Goal: Information Seeking & Learning: Learn about a topic

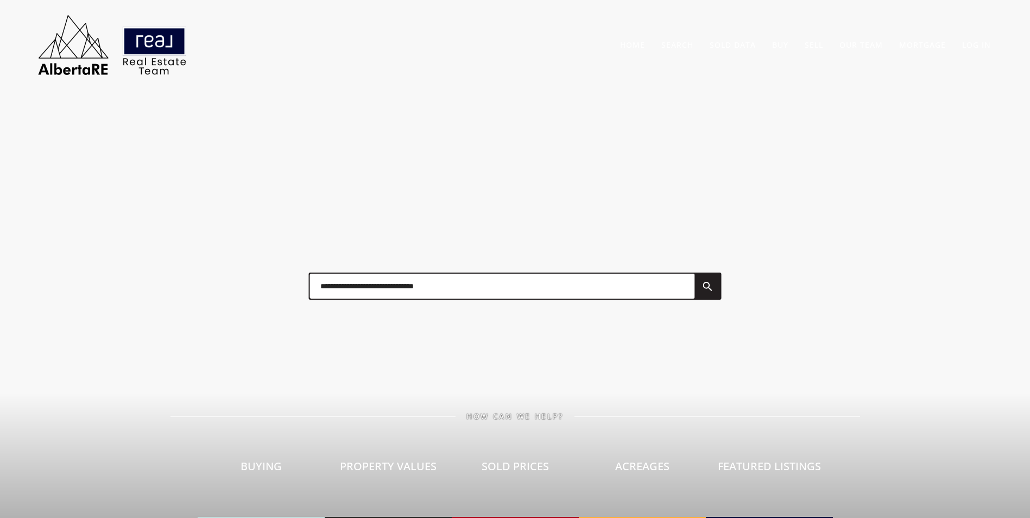
click at [388, 278] on input "text" at bounding box center [502, 286] width 385 height 25
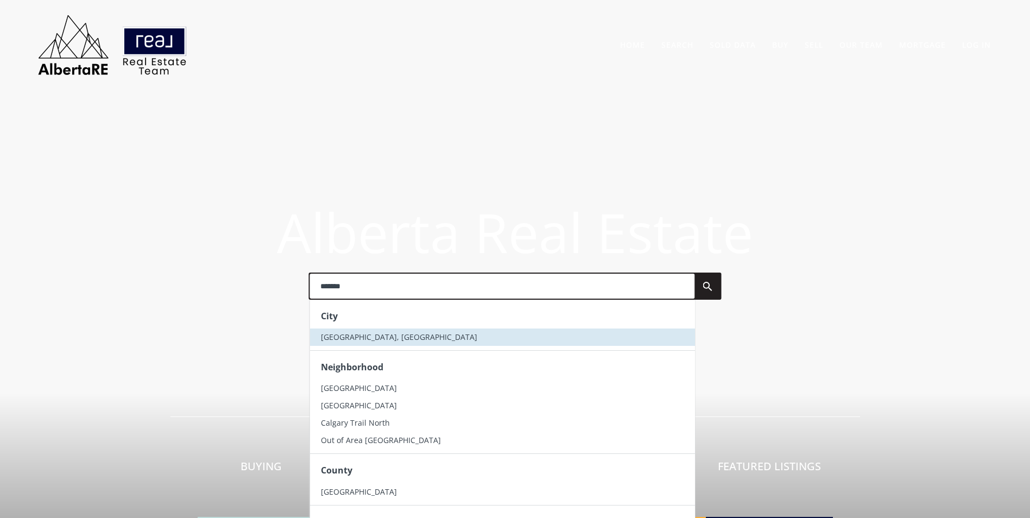
type input "*******"
click at [381, 343] on li "[GEOGRAPHIC_DATA], [GEOGRAPHIC_DATA]" at bounding box center [502, 337] width 385 height 17
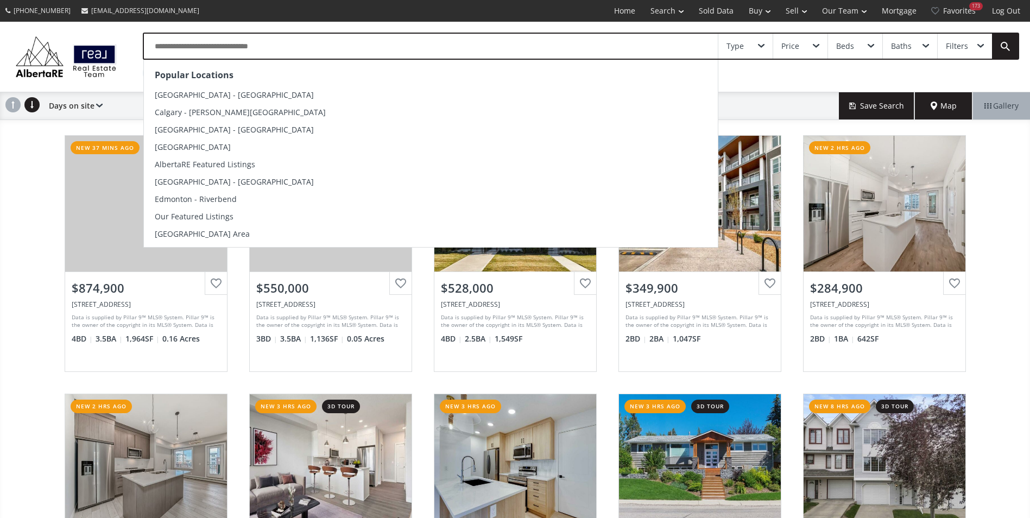
click at [199, 43] on input "text" at bounding box center [431, 46] width 574 height 25
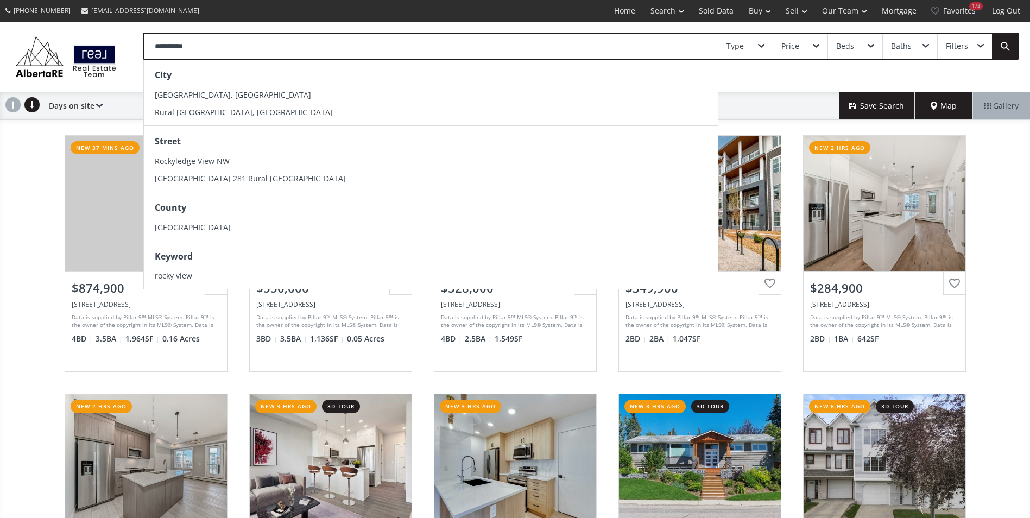
type input "**********"
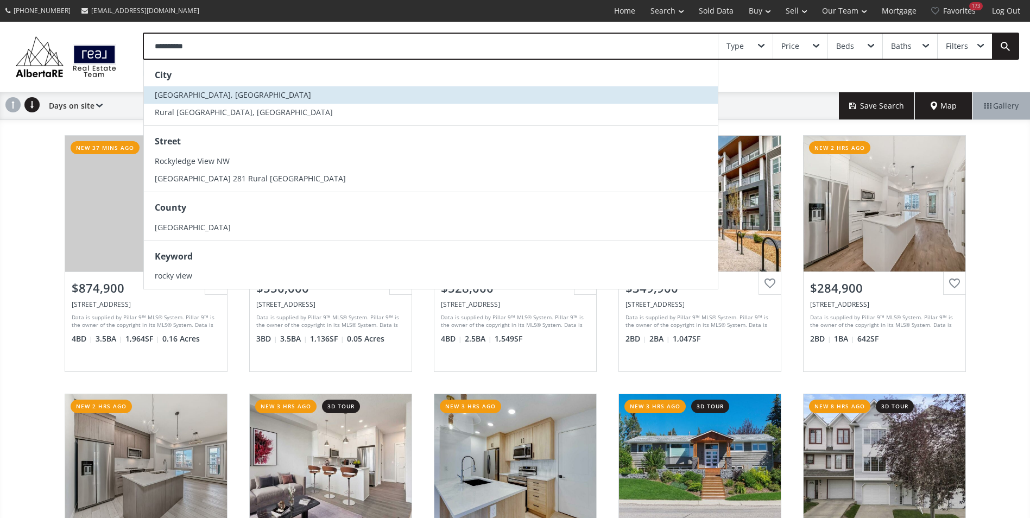
click at [257, 88] on li "[GEOGRAPHIC_DATA], [GEOGRAPHIC_DATA]" at bounding box center [431, 94] width 574 height 17
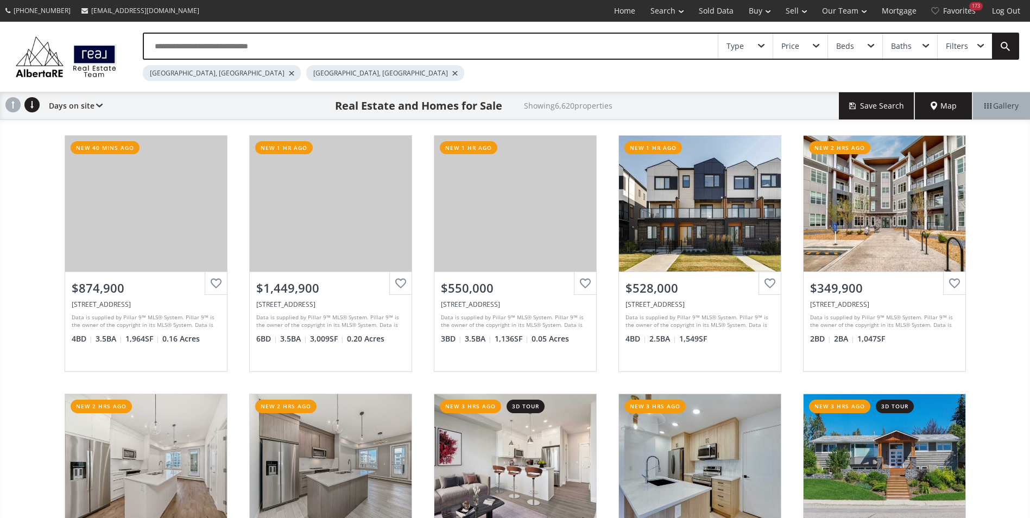
click at [289, 74] on div at bounding box center [291, 73] width 5 height 4
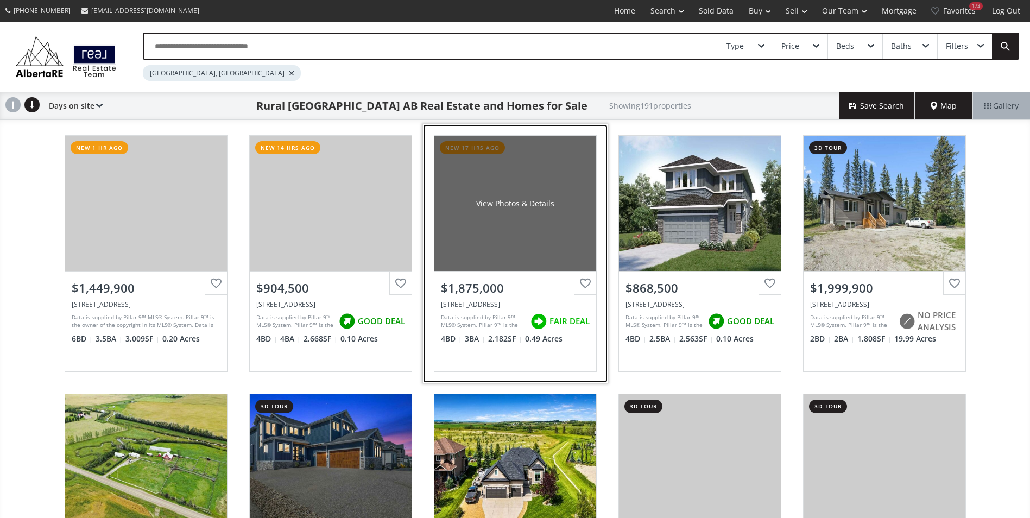
click at [446, 198] on div "View Photos & Details" at bounding box center [516, 204] width 162 height 136
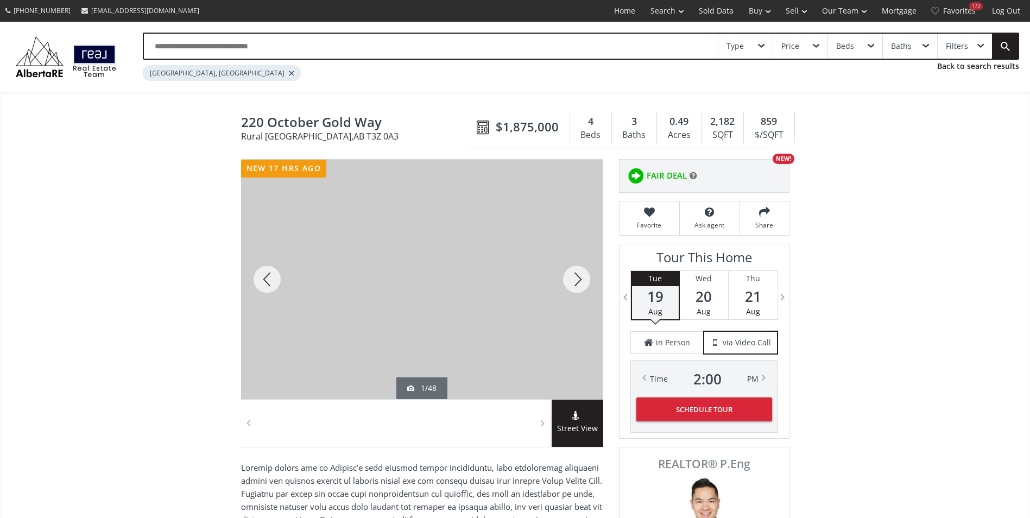
click at [577, 276] on div at bounding box center [577, 280] width 52 height 240
click at [573, 275] on div at bounding box center [577, 280] width 52 height 240
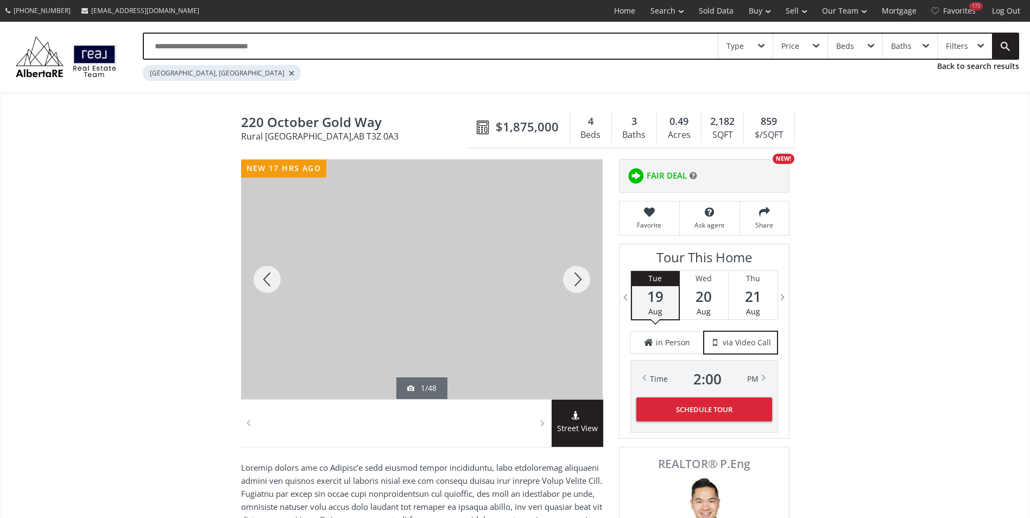
click at [573, 275] on div at bounding box center [577, 280] width 52 height 240
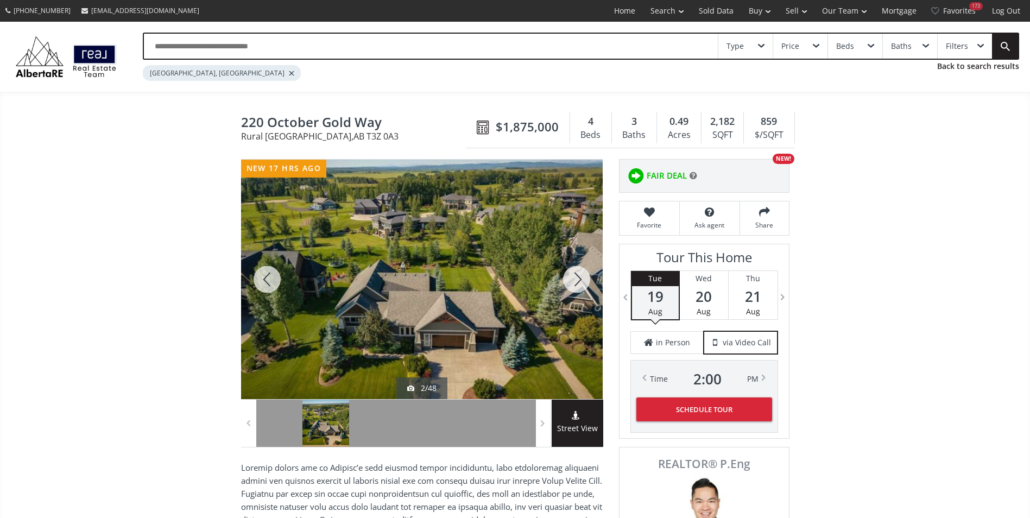
click at [573, 275] on div at bounding box center [577, 280] width 52 height 240
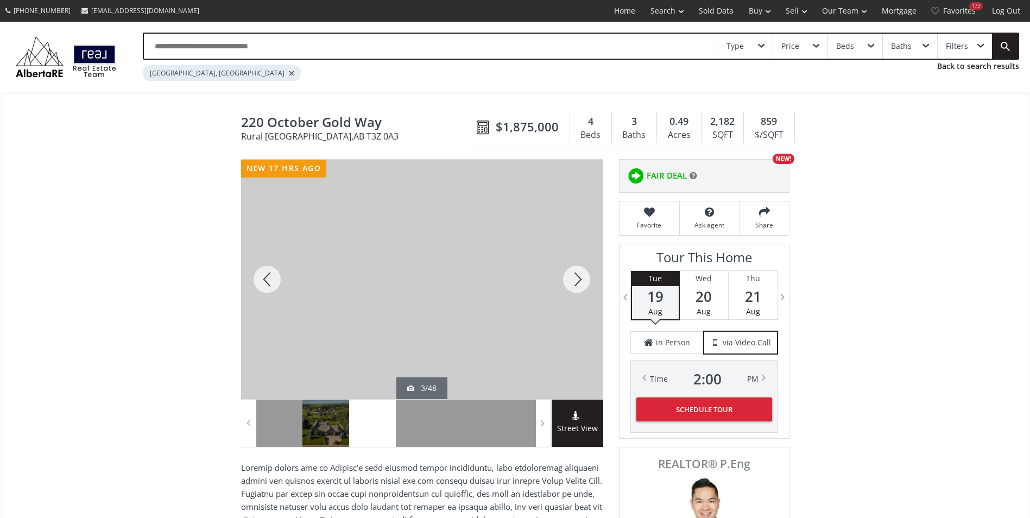
click at [573, 279] on div at bounding box center [577, 280] width 52 height 240
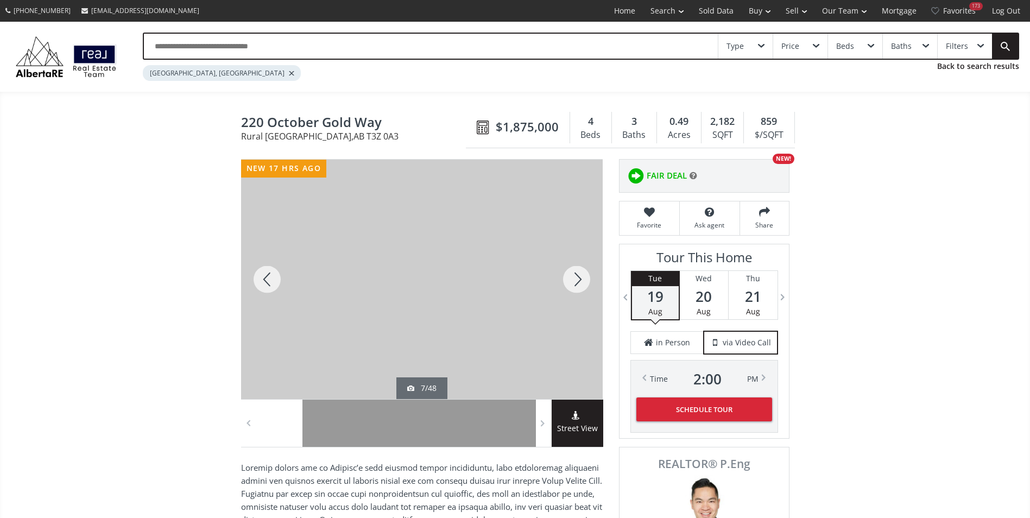
click at [573, 279] on div at bounding box center [577, 280] width 52 height 240
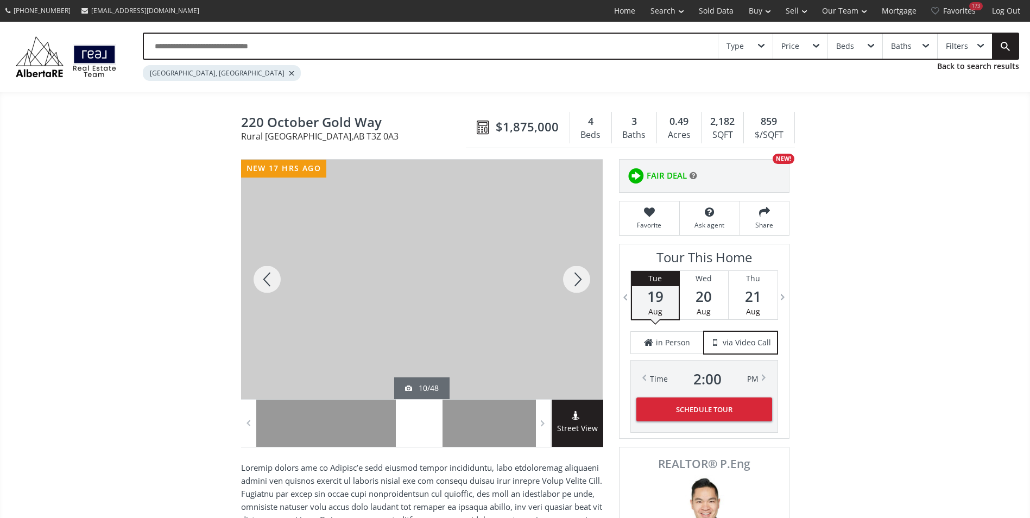
click at [573, 279] on div at bounding box center [577, 280] width 52 height 240
click at [567, 278] on div at bounding box center [577, 280] width 52 height 240
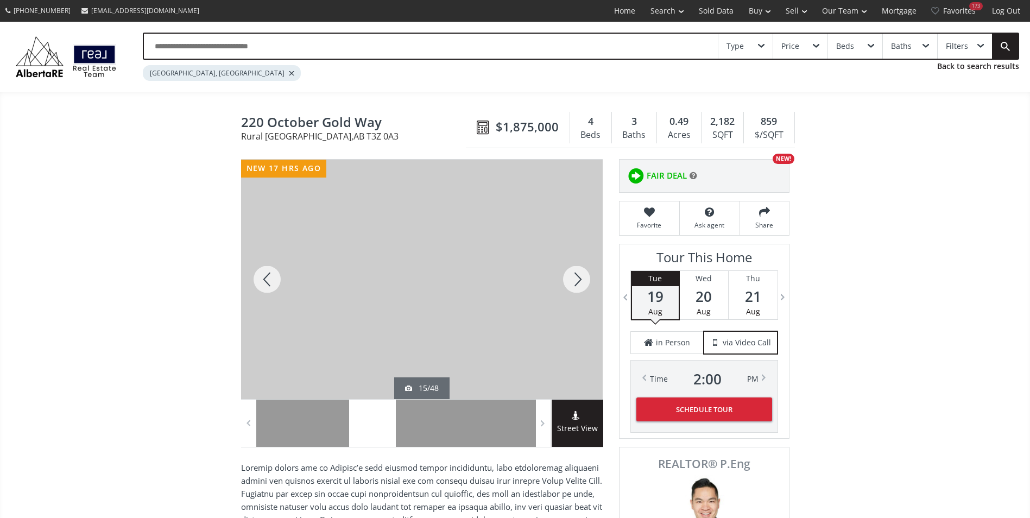
click at [567, 278] on div at bounding box center [577, 280] width 52 height 240
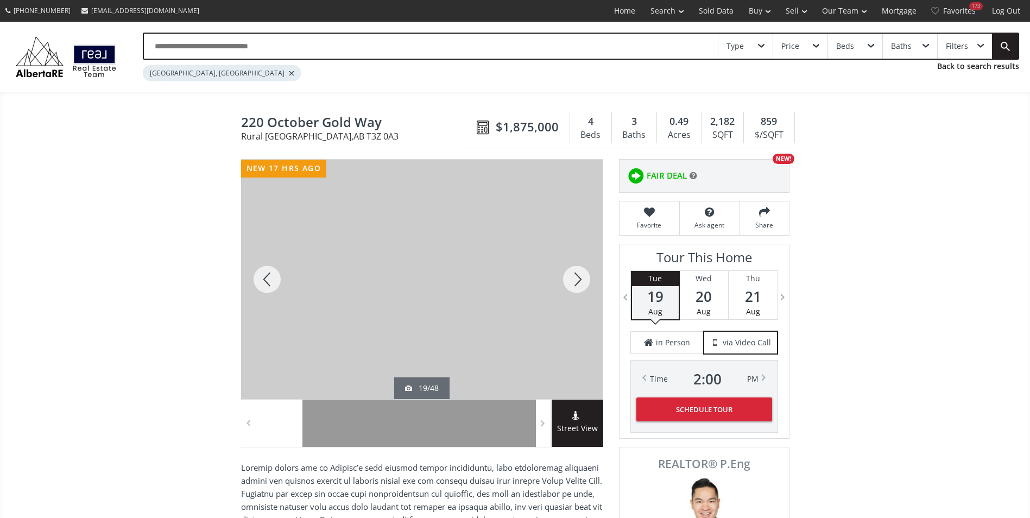
click at [590, 281] on div at bounding box center [577, 280] width 52 height 240
click at [564, 279] on div at bounding box center [577, 280] width 52 height 240
click at [568, 279] on div at bounding box center [577, 280] width 52 height 240
click at [574, 279] on div at bounding box center [577, 280] width 52 height 240
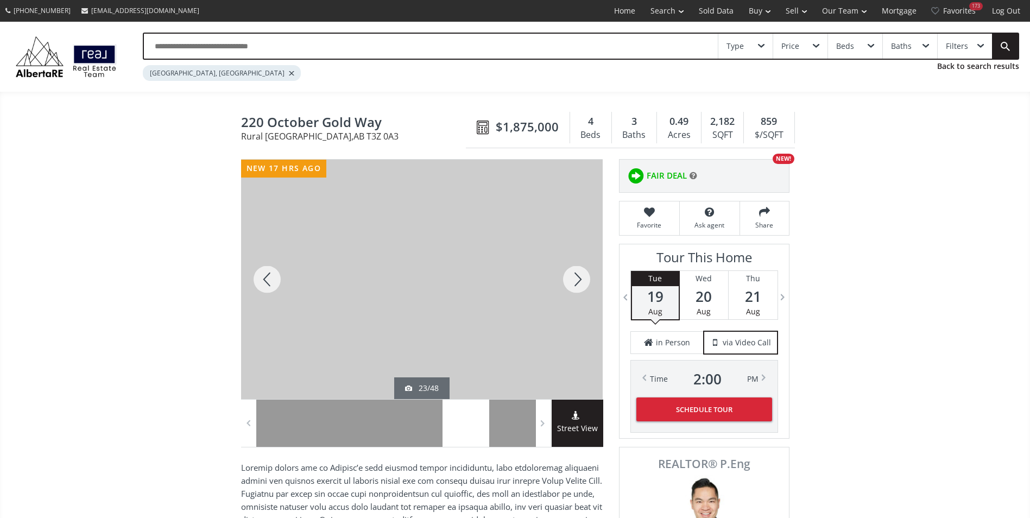
click at [574, 279] on div at bounding box center [577, 280] width 52 height 240
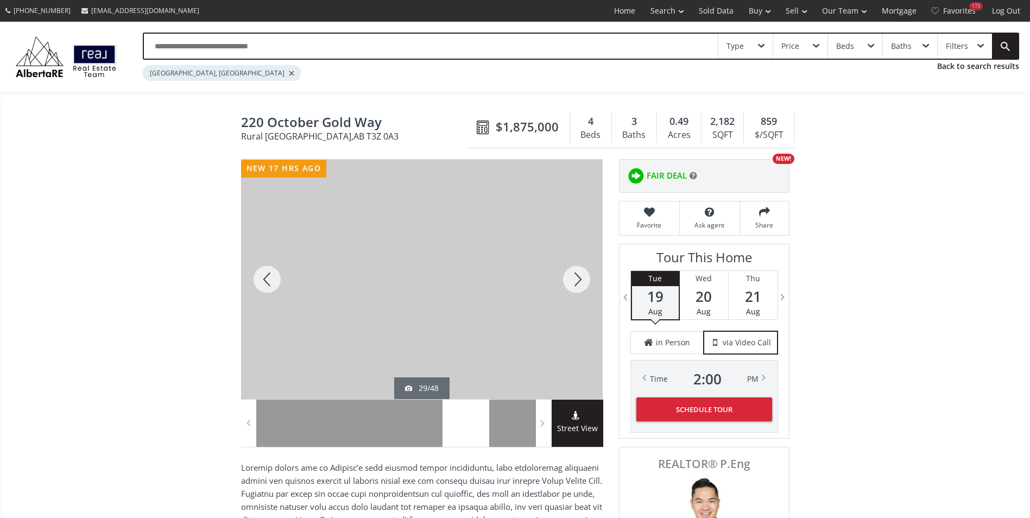
click at [575, 279] on div at bounding box center [577, 280] width 52 height 240
click at [577, 279] on div at bounding box center [577, 280] width 52 height 240
click at [580, 280] on div at bounding box center [577, 280] width 52 height 240
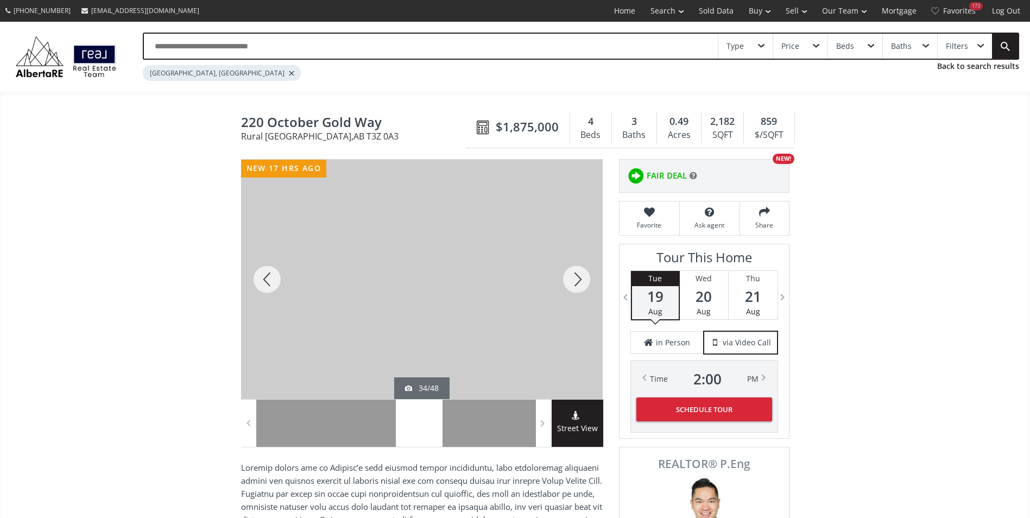
drag, startPoint x: 580, startPoint y: 280, endPoint x: 592, endPoint y: 285, distance: 12.2
click at [585, 282] on div at bounding box center [577, 280] width 52 height 240
click at [592, 285] on div at bounding box center [577, 280] width 52 height 240
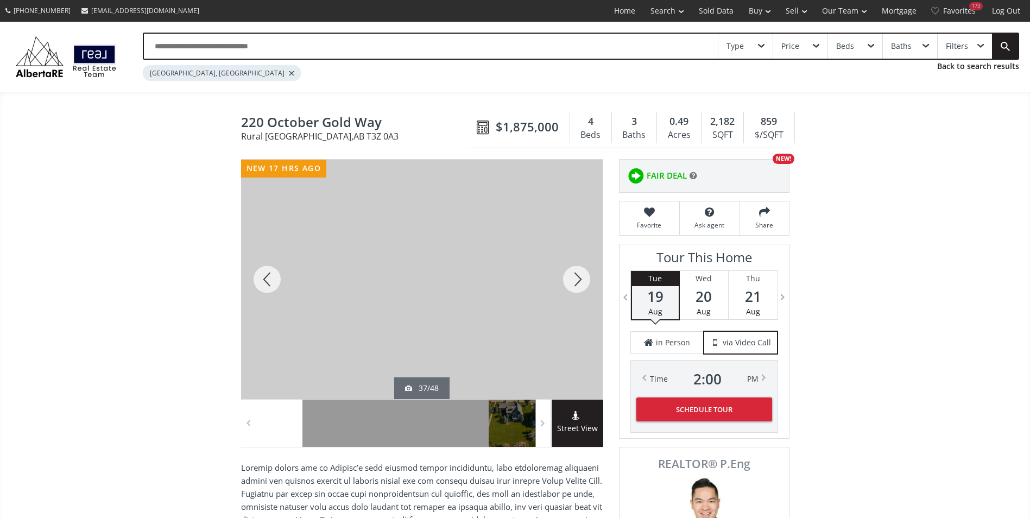
click at [592, 285] on div at bounding box center [577, 280] width 52 height 240
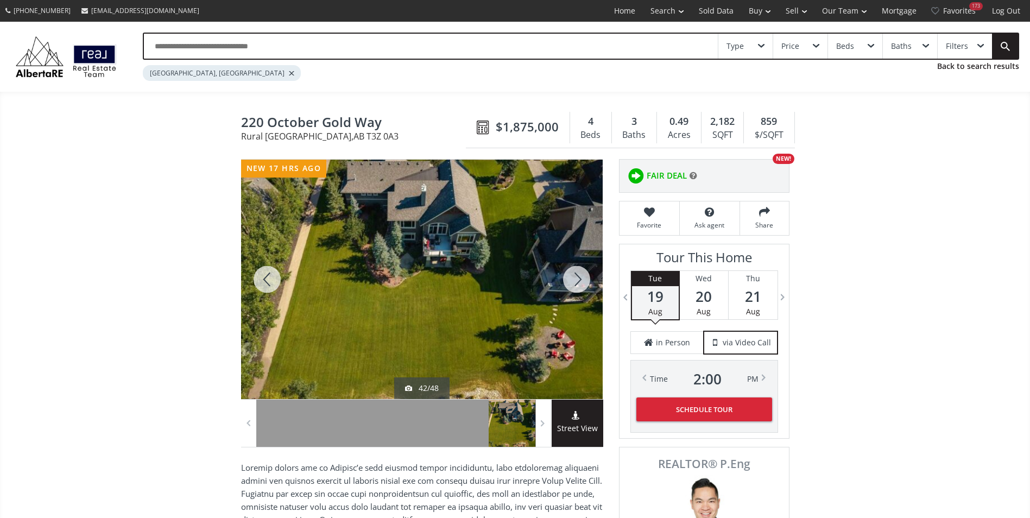
click at [592, 285] on div at bounding box center [577, 280] width 52 height 240
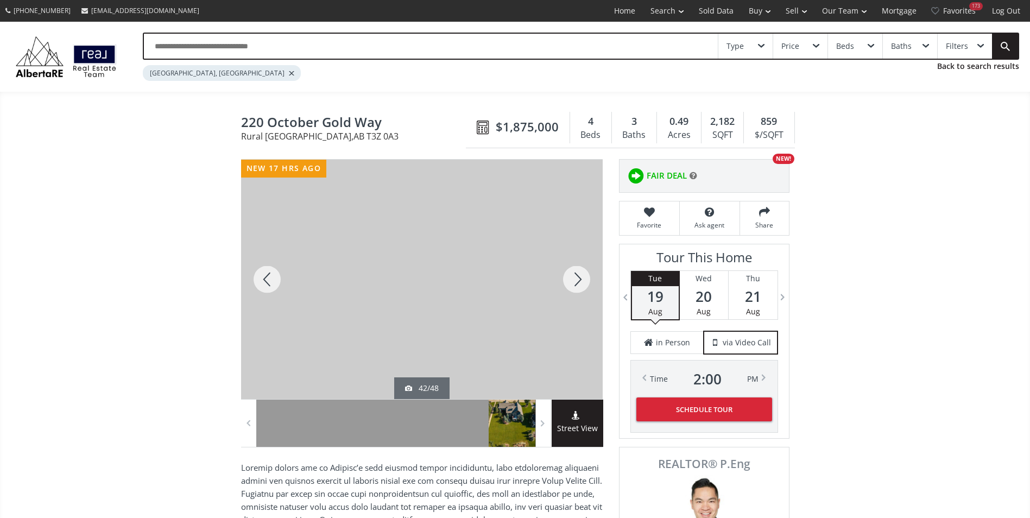
click at [598, 288] on div at bounding box center [577, 280] width 52 height 240
click at [594, 288] on div at bounding box center [577, 280] width 52 height 240
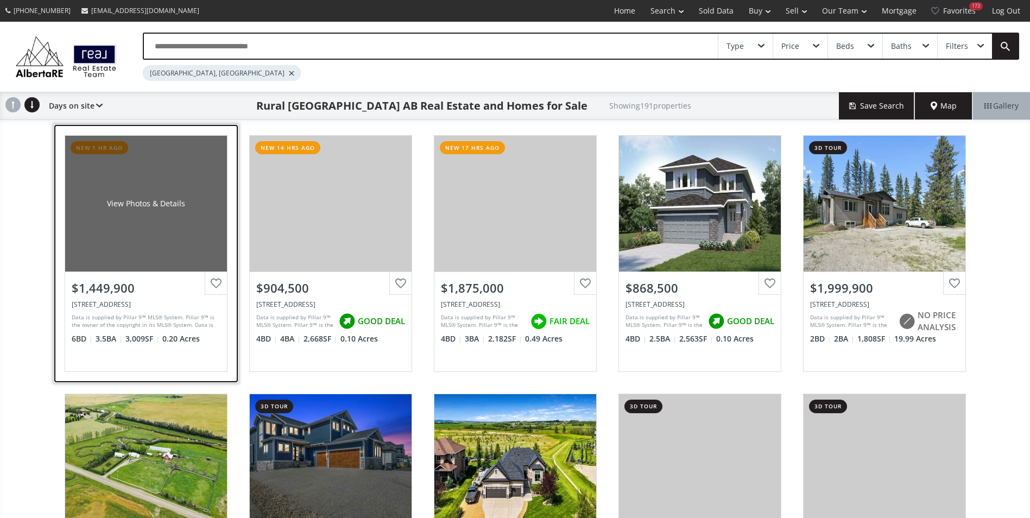
click at [197, 192] on div "View Photos & Details" at bounding box center [146, 204] width 162 height 136
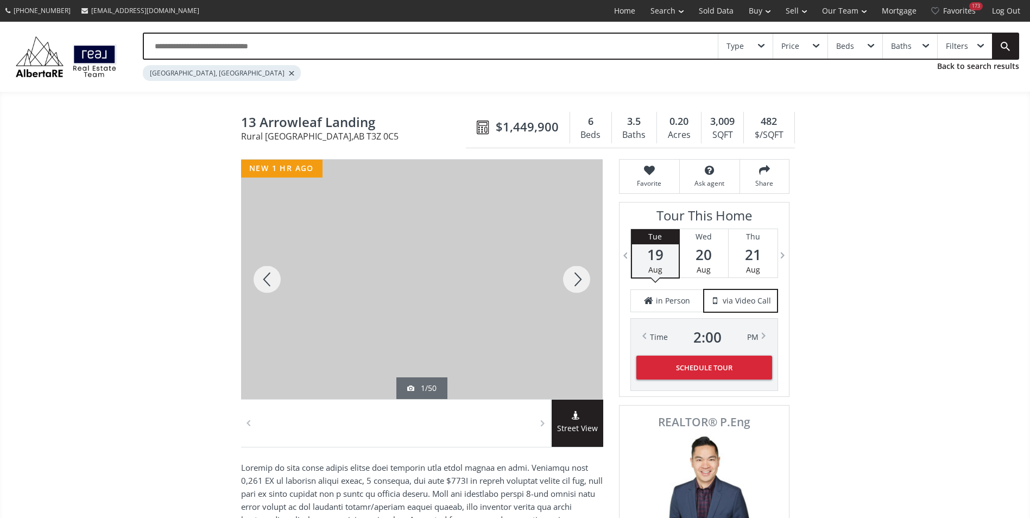
click at [569, 276] on div at bounding box center [577, 280] width 52 height 240
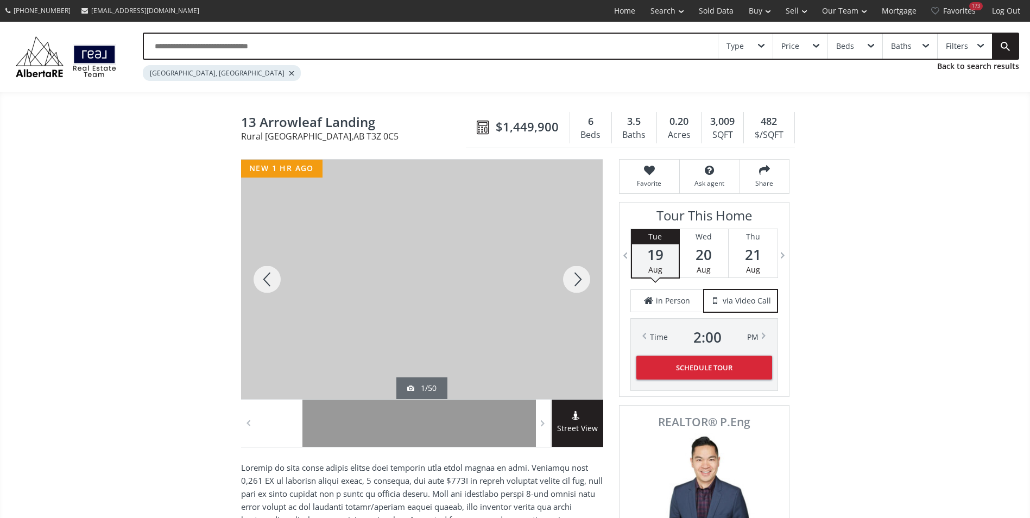
click at [569, 276] on div at bounding box center [577, 280] width 52 height 240
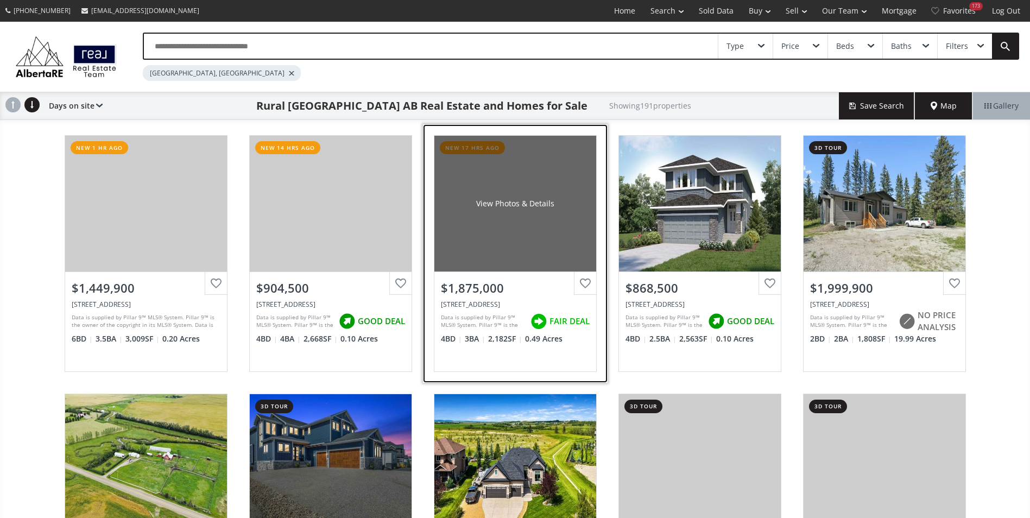
click at [565, 177] on div "View Photos & Details" at bounding box center [516, 204] width 162 height 136
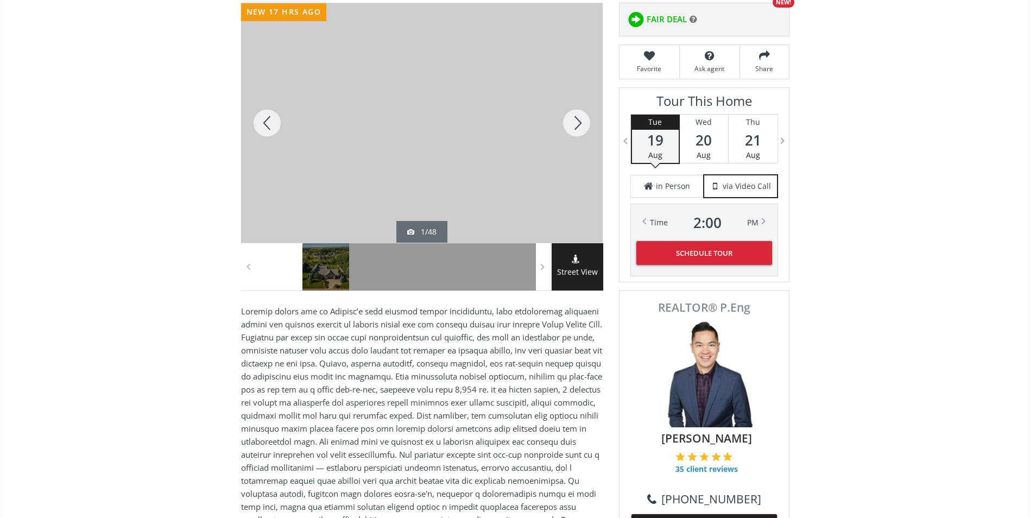
scroll to position [163, 0]
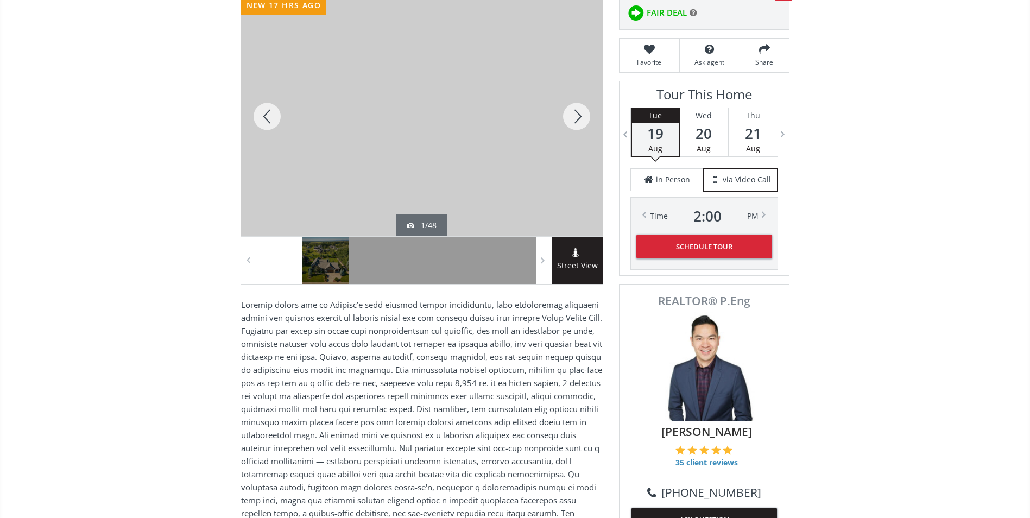
click at [572, 129] on div at bounding box center [577, 117] width 52 height 240
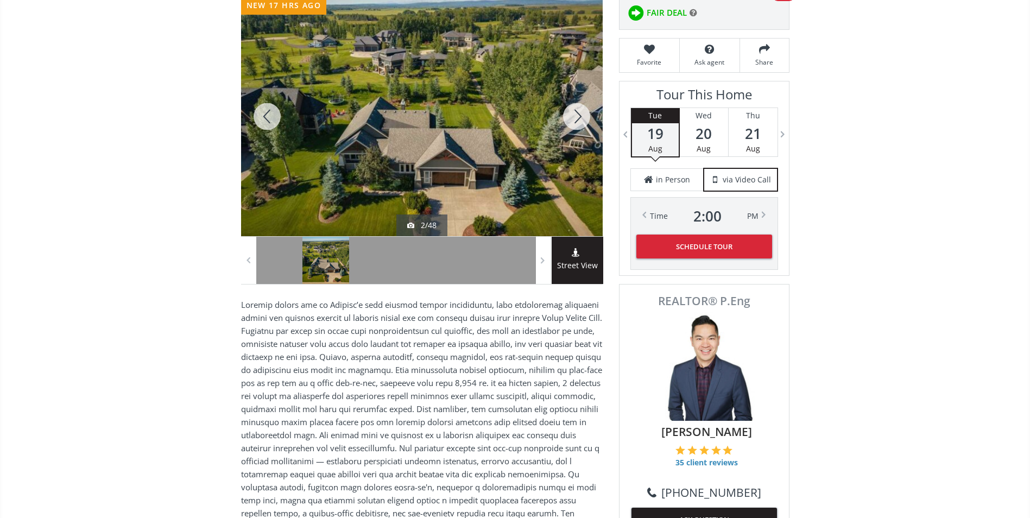
click at [572, 126] on div at bounding box center [577, 117] width 52 height 240
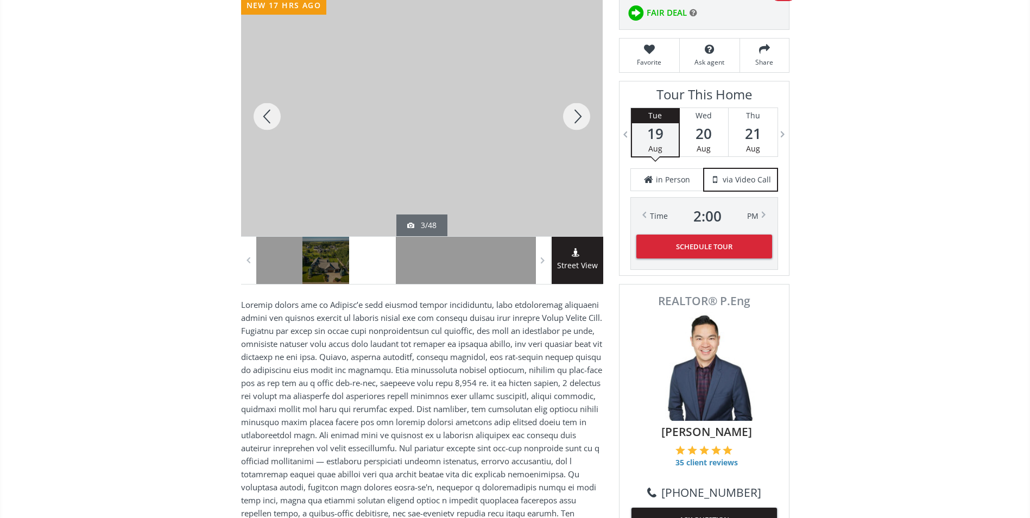
click at [572, 126] on div at bounding box center [577, 117] width 52 height 240
click at [571, 125] on div at bounding box center [577, 117] width 52 height 240
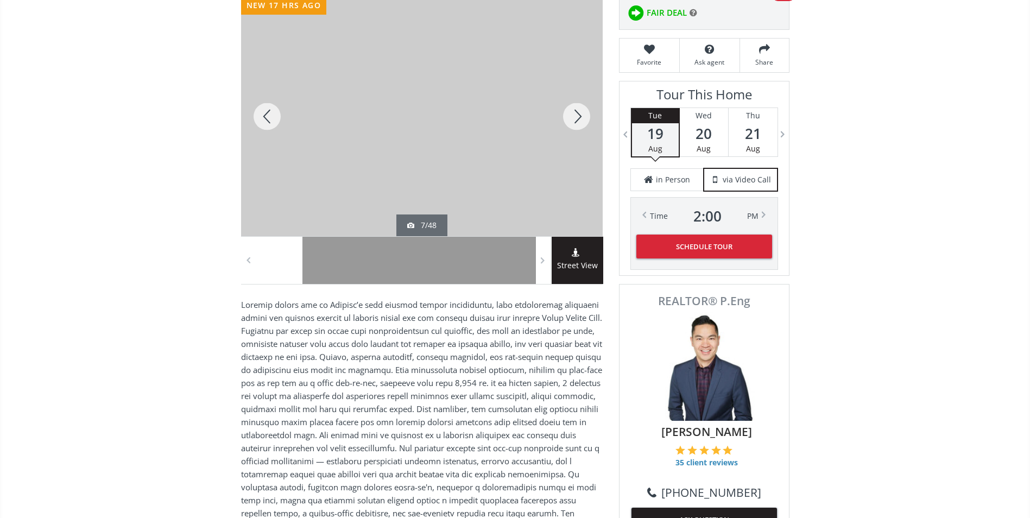
click at [571, 125] on div at bounding box center [577, 117] width 52 height 240
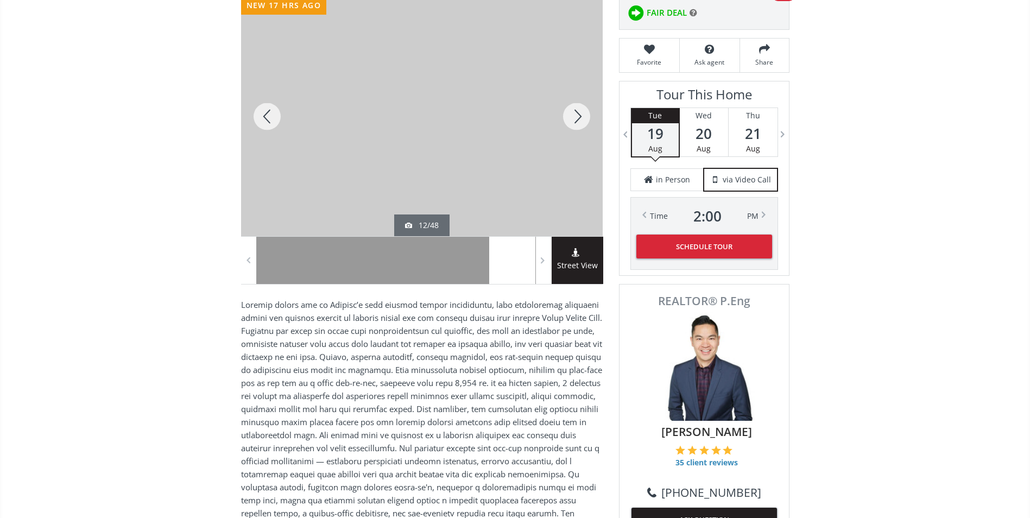
click at [571, 125] on div at bounding box center [577, 117] width 52 height 240
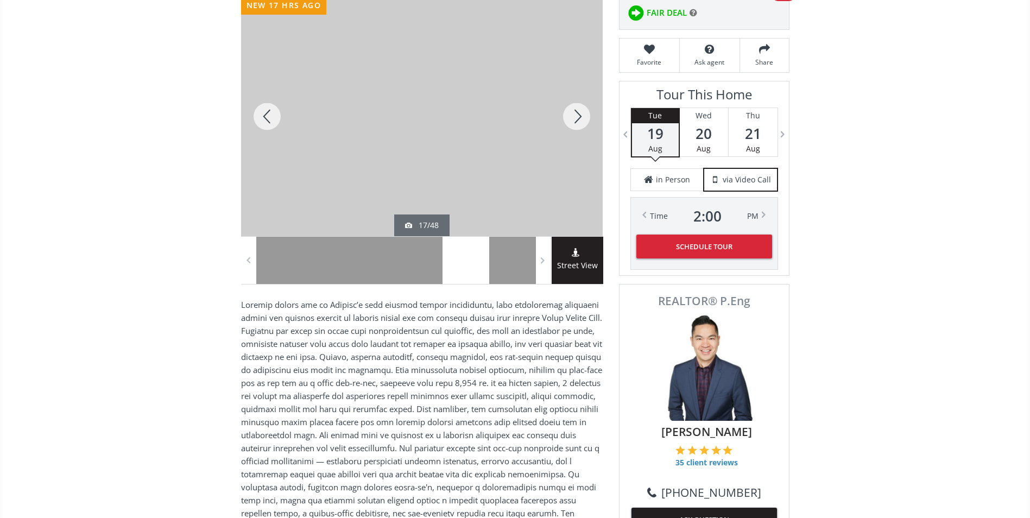
click at [571, 125] on div at bounding box center [577, 117] width 52 height 240
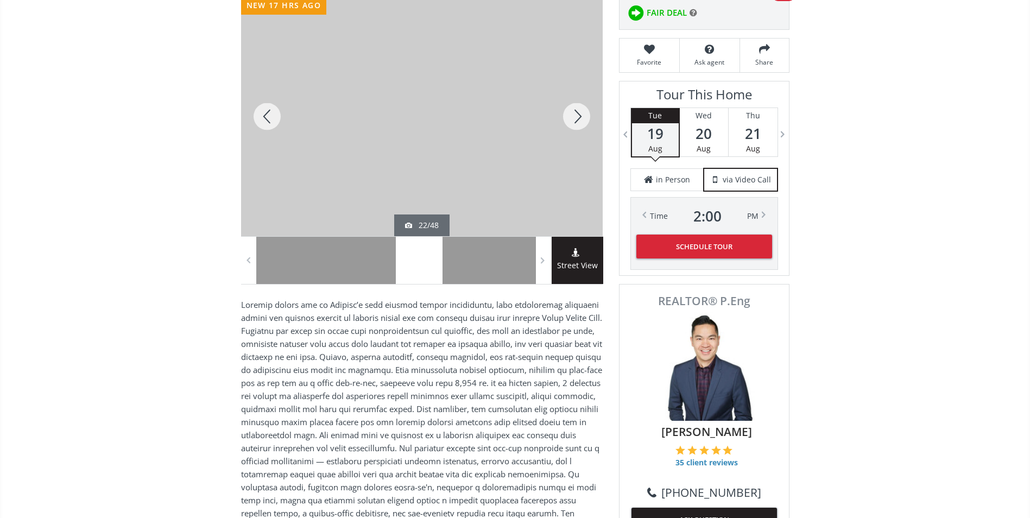
click at [571, 125] on div at bounding box center [577, 117] width 52 height 240
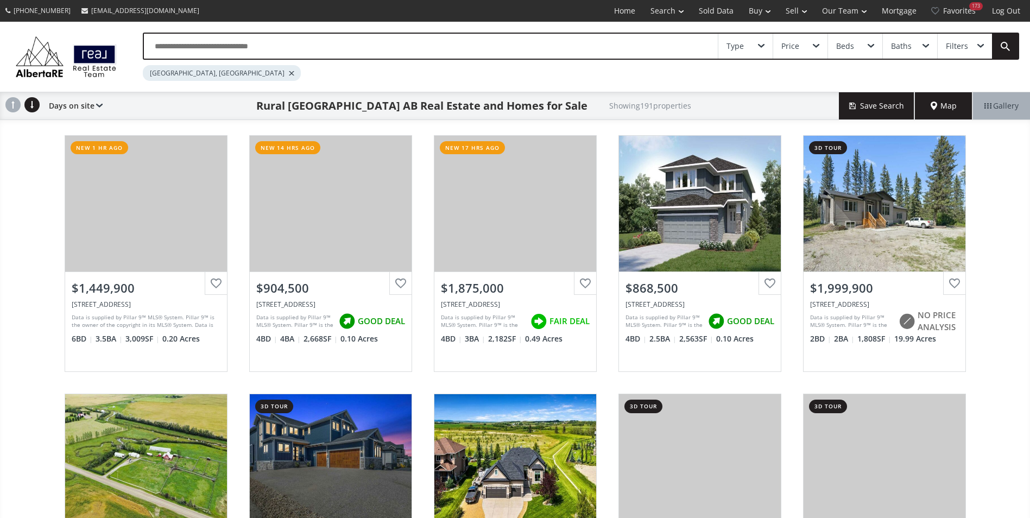
click at [241, 52] on input "text" at bounding box center [431, 46] width 574 height 25
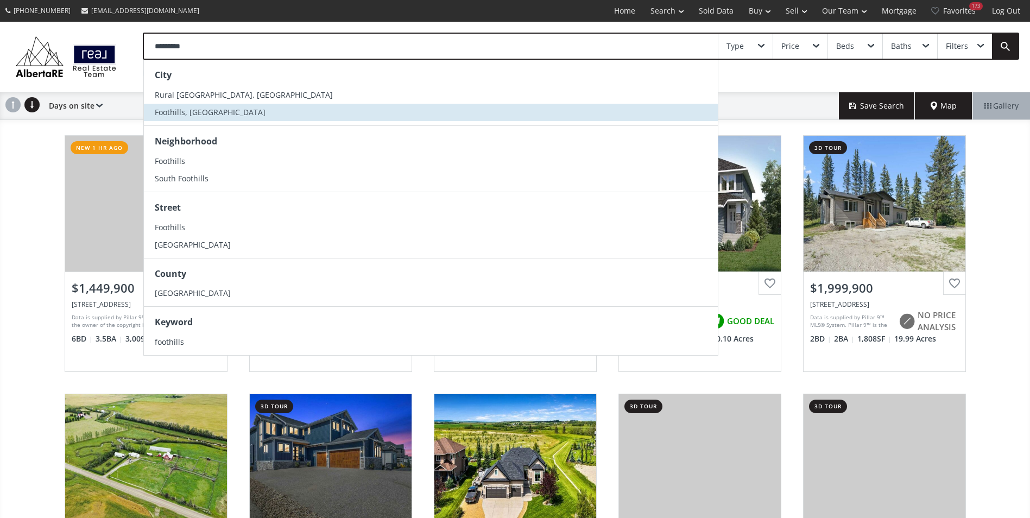
type input "*********"
click at [265, 113] on li "Foothills, [GEOGRAPHIC_DATA]" at bounding box center [431, 112] width 574 height 17
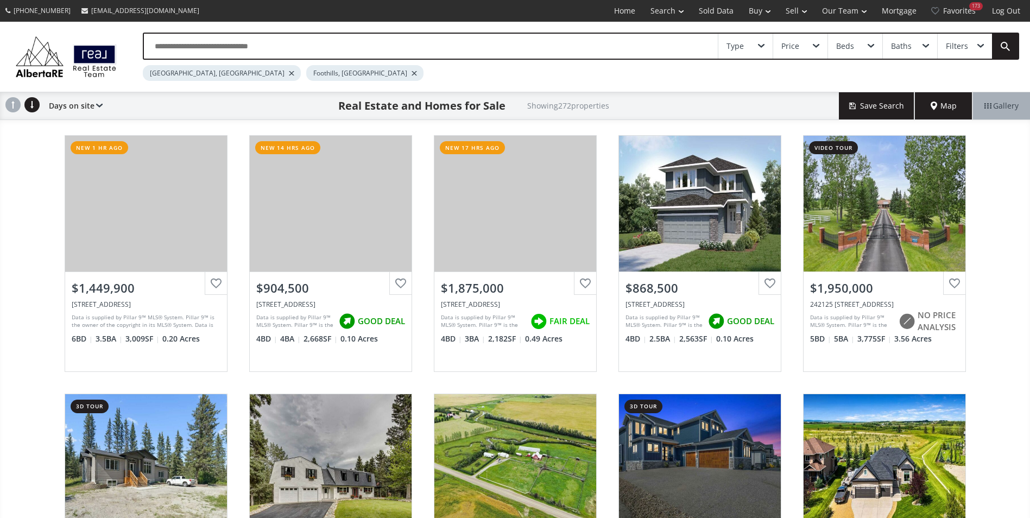
click at [289, 73] on div at bounding box center [291, 73] width 5 height 4
